Goal: Transaction & Acquisition: Purchase product/service

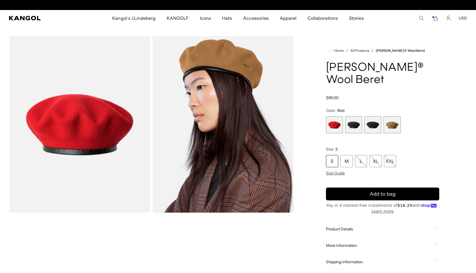
scroll to position [0, 115]
click at [422, 19] on icon "Search here" at bounding box center [420, 18] width 5 height 5
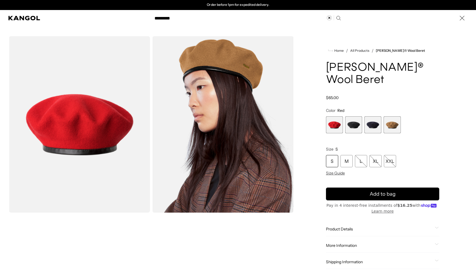
type input "*********"
click at [336, 16] on button "Search here" at bounding box center [338, 18] width 5 height 5
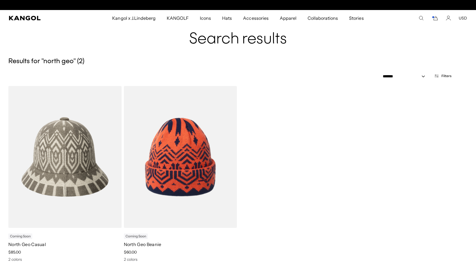
click at [56, 156] on img at bounding box center [64, 157] width 113 height 142
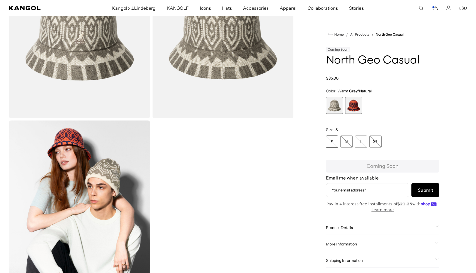
scroll to position [109, 0]
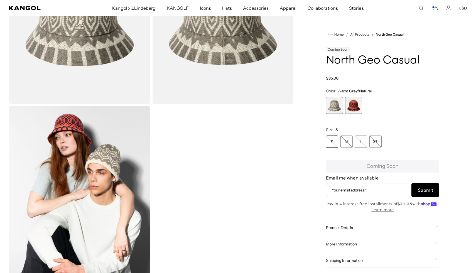
click at [345, 231] on div "Product Details The North Geo Casual is a wool and recycled polyester jacquard …" at bounding box center [382, 228] width 113 height 14
click at [345, 229] on span "Product Details" at bounding box center [379, 227] width 107 height 5
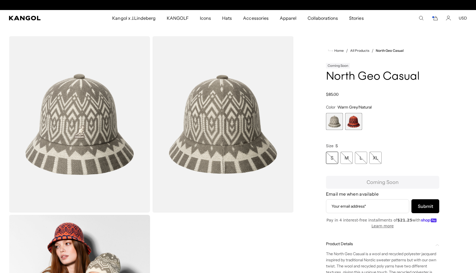
scroll to position [0, 115]
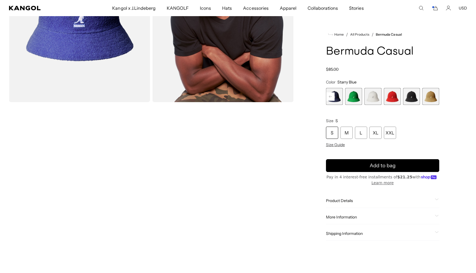
scroll to position [102, 0]
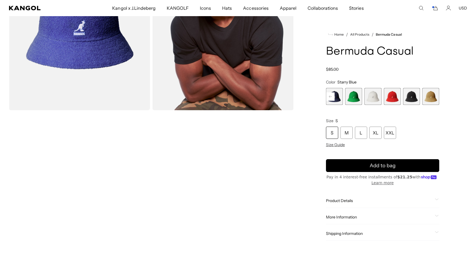
click at [335, 97] on span "7 of 12" at bounding box center [334, 96] width 17 height 17
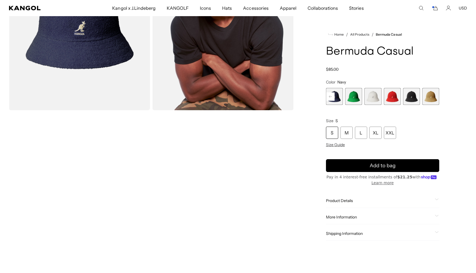
click at [333, 96] on rect at bounding box center [330, 96] width 8 height 8
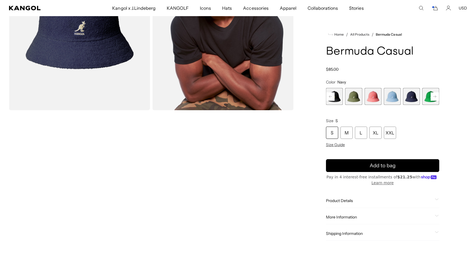
click at [333, 96] on rect at bounding box center [330, 96] width 8 height 8
click at [333, 96] on div "Previous Next Starry Blue Variant sold out or unavailable Digital Lavender Vari…" at bounding box center [382, 96] width 113 height 17
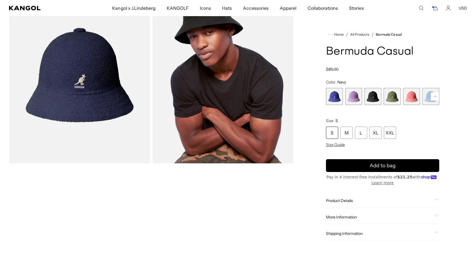
scroll to position [31, 0]
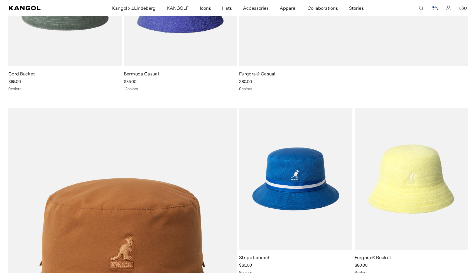
scroll to position [321, 0]
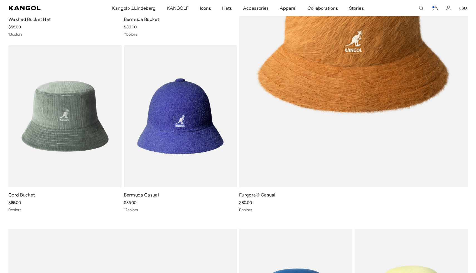
scroll to position [213, 0]
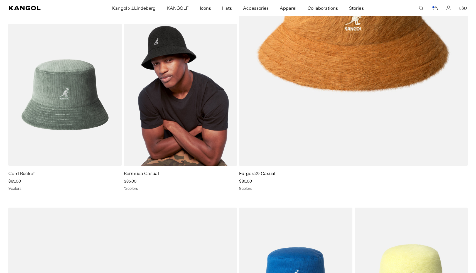
click at [186, 130] on img at bounding box center [180, 95] width 113 height 142
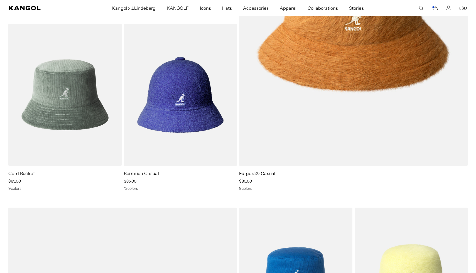
scroll to position [0, 115]
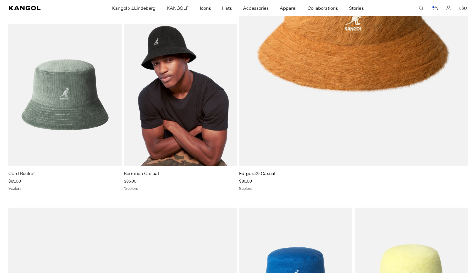
click at [179, 122] on img at bounding box center [180, 95] width 113 height 142
